Goal: Transaction & Acquisition: Purchase product/service

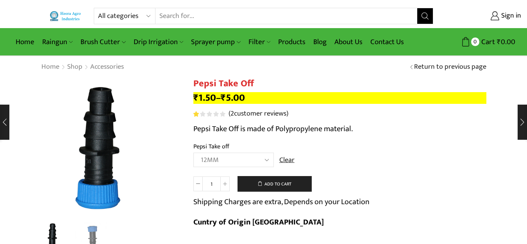
select select "12MM"
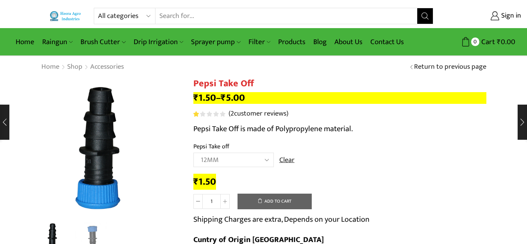
click at [216, 161] on select "Choose an option 12MM 16MM 20MM" at bounding box center [233, 160] width 80 height 14
click at [124, 17] on select "All categories Accessories Air Release Valve Brush Cutter Domestic Use Drip Irr…" at bounding box center [126, 16] width 57 height 16
select select "accessories"
click at [98, 8] on select "All categories Accessories Air Release Valve Brush Cutter Domestic Use Drip Irr…" at bounding box center [126, 16] width 57 height 16
click at [425, 16] on icon "Search button" at bounding box center [424, 16] width 7 height 7
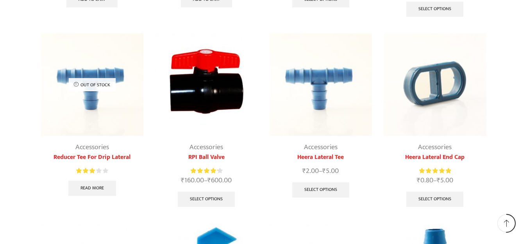
scroll to position [273, 0]
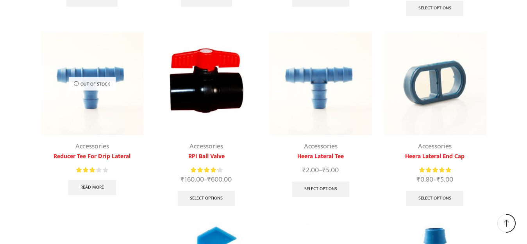
click at [321, 71] on img at bounding box center [321, 83] width 103 height 103
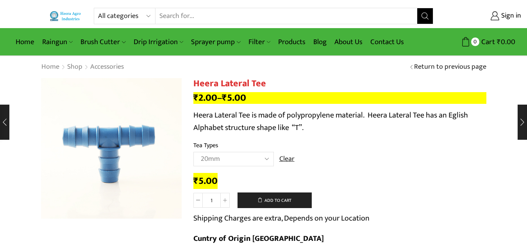
click at [205, 160] on select "Choose an option 12mm 16mm 20mm" at bounding box center [233, 159] width 80 height 14
click at [193, 152] on select "Choose an option 12mm 16mm 20mm" at bounding box center [233, 159] width 80 height 14
select select "16mm"
